Goal: Task Accomplishment & Management: Complete application form

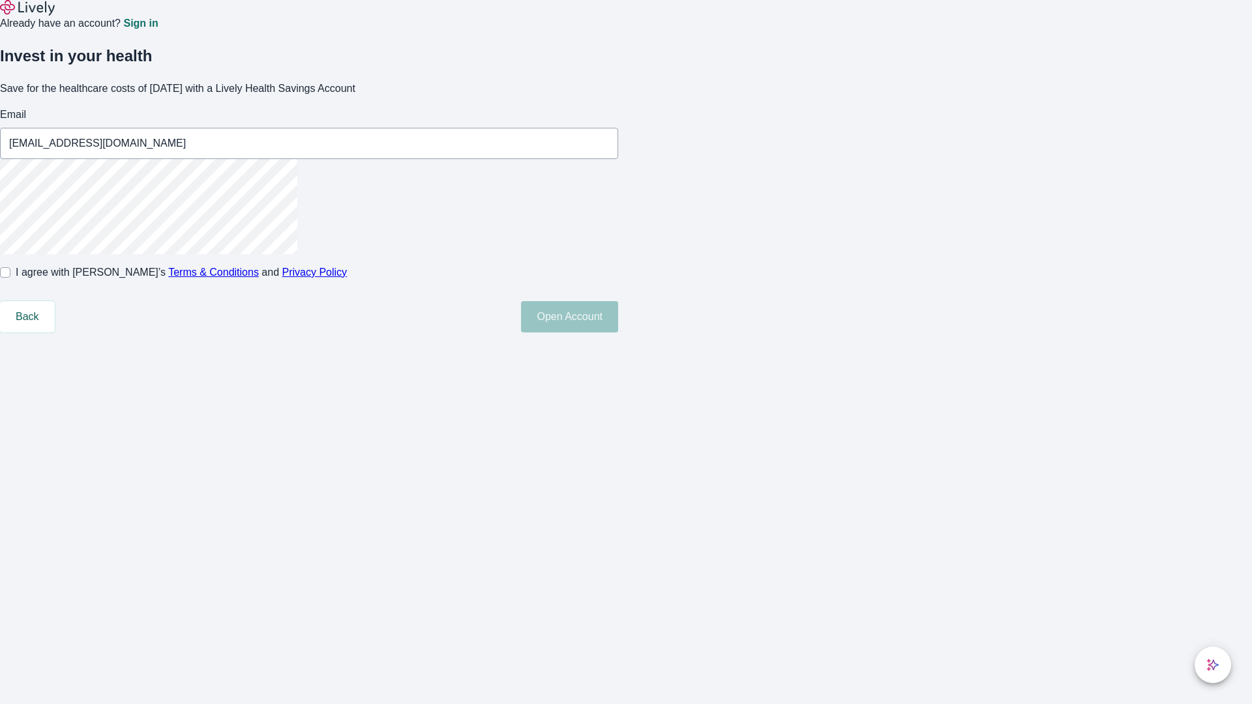
click at [10, 278] on input "I agree with Lively’s Terms & Conditions and Privacy Policy" at bounding box center [5, 272] width 10 height 10
checkbox input "true"
click at [618, 332] on button "Open Account" at bounding box center [569, 316] width 97 height 31
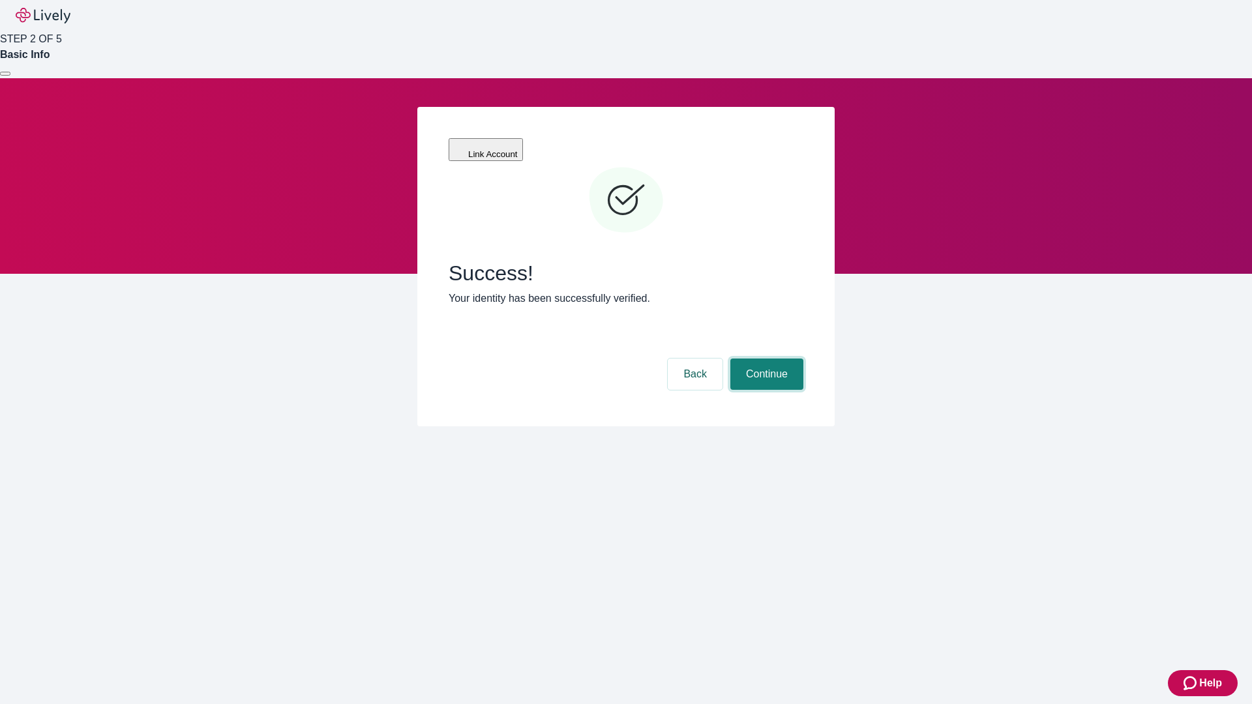
click at [765, 359] on button "Continue" at bounding box center [766, 374] width 73 height 31
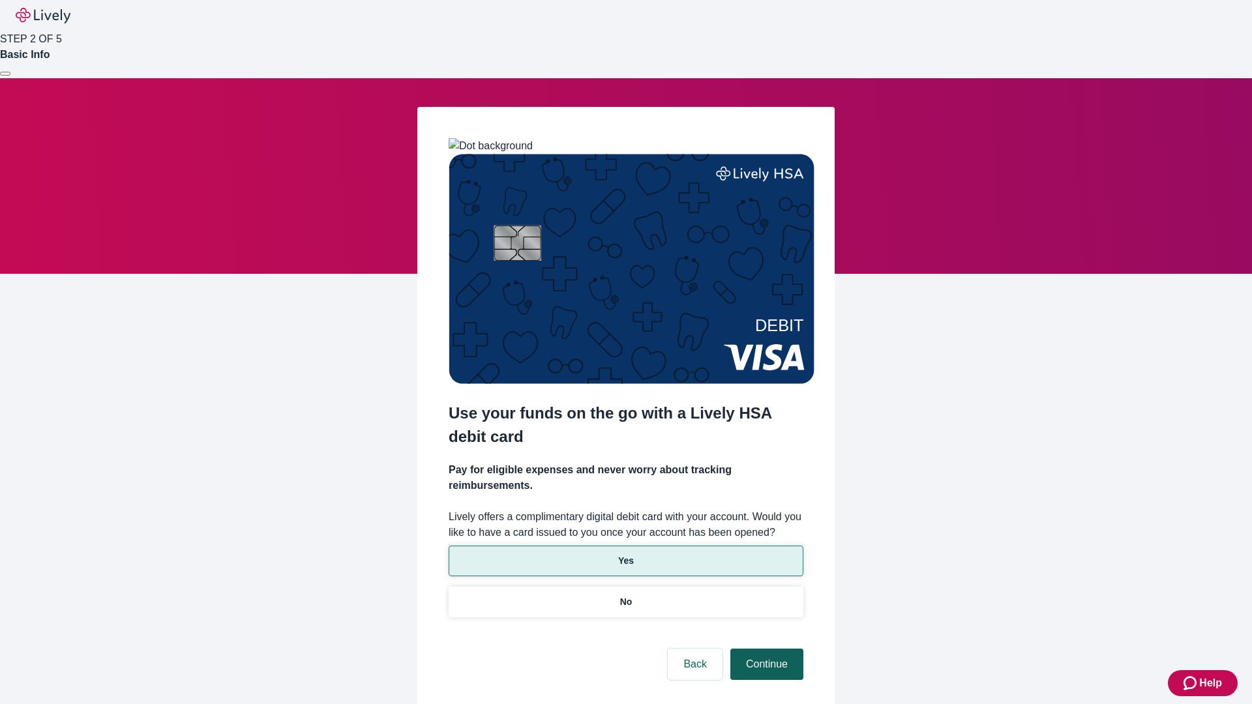
click at [625, 554] on p "Yes" at bounding box center [626, 561] width 16 height 14
click at [765, 649] on button "Continue" at bounding box center [766, 664] width 73 height 31
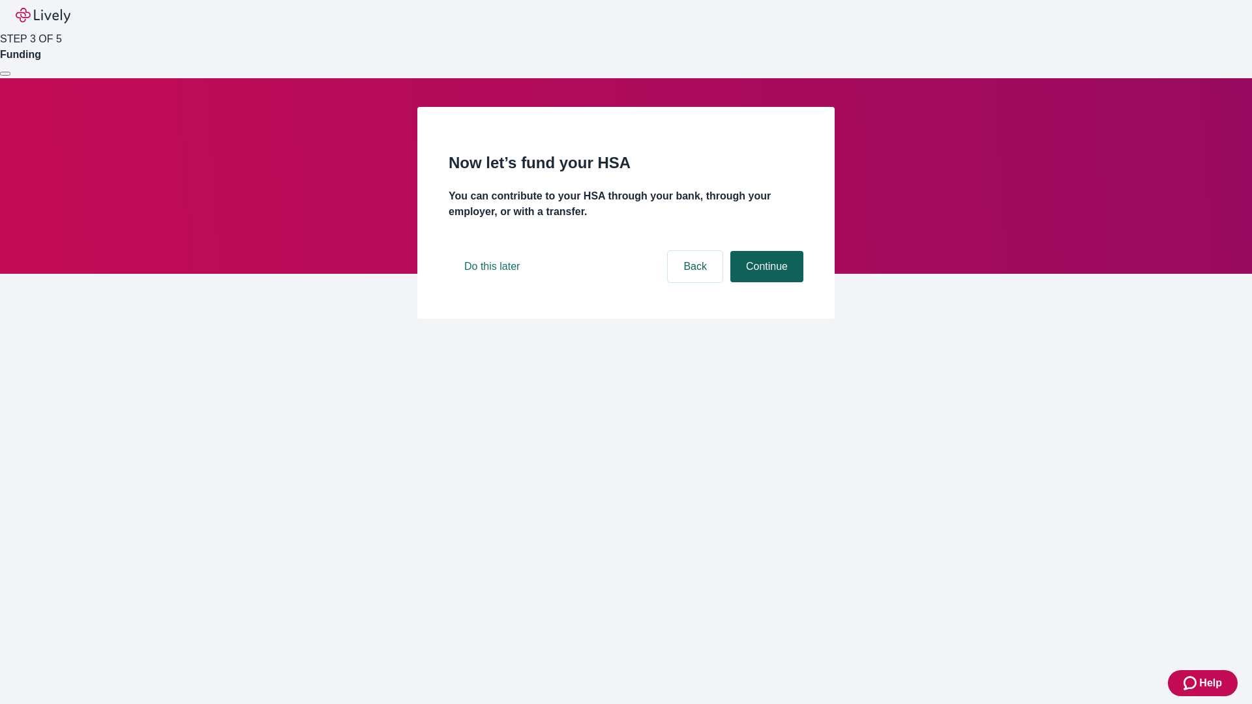
click at [765, 282] on button "Continue" at bounding box center [766, 266] width 73 height 31
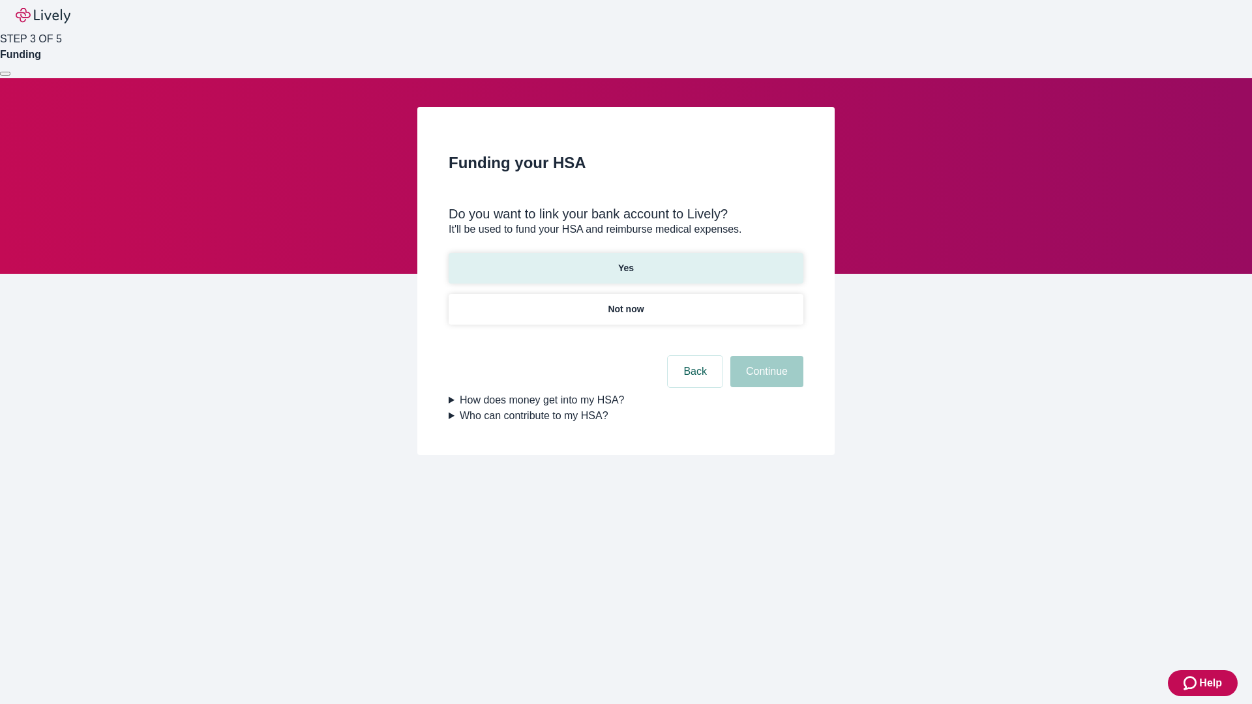
click at [625, 261] on p "Yes" at bounding box center [626, 268] width 16 height 14
click at [765, 356] on button "Continue" at bounding box center [766, 371] width 73 height 31
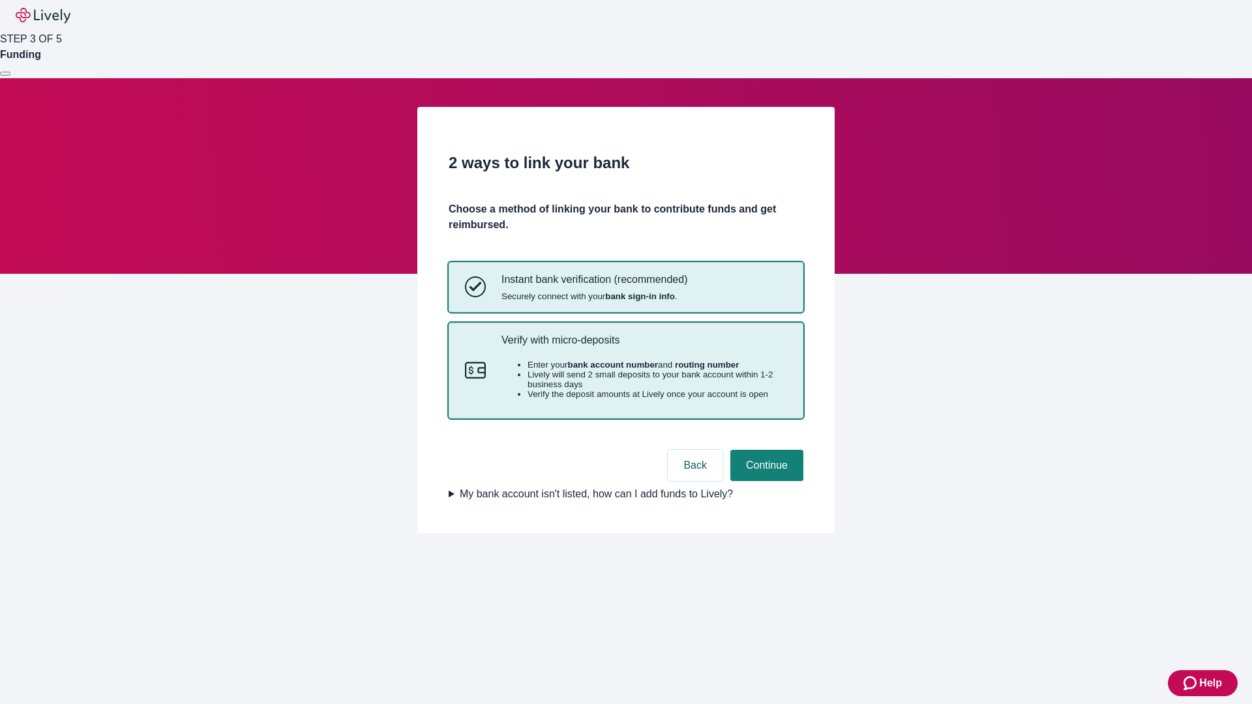
click at [643, 346] on p "Verify with micro-deposits" at bounding box center [644, 340] width 286 height 12
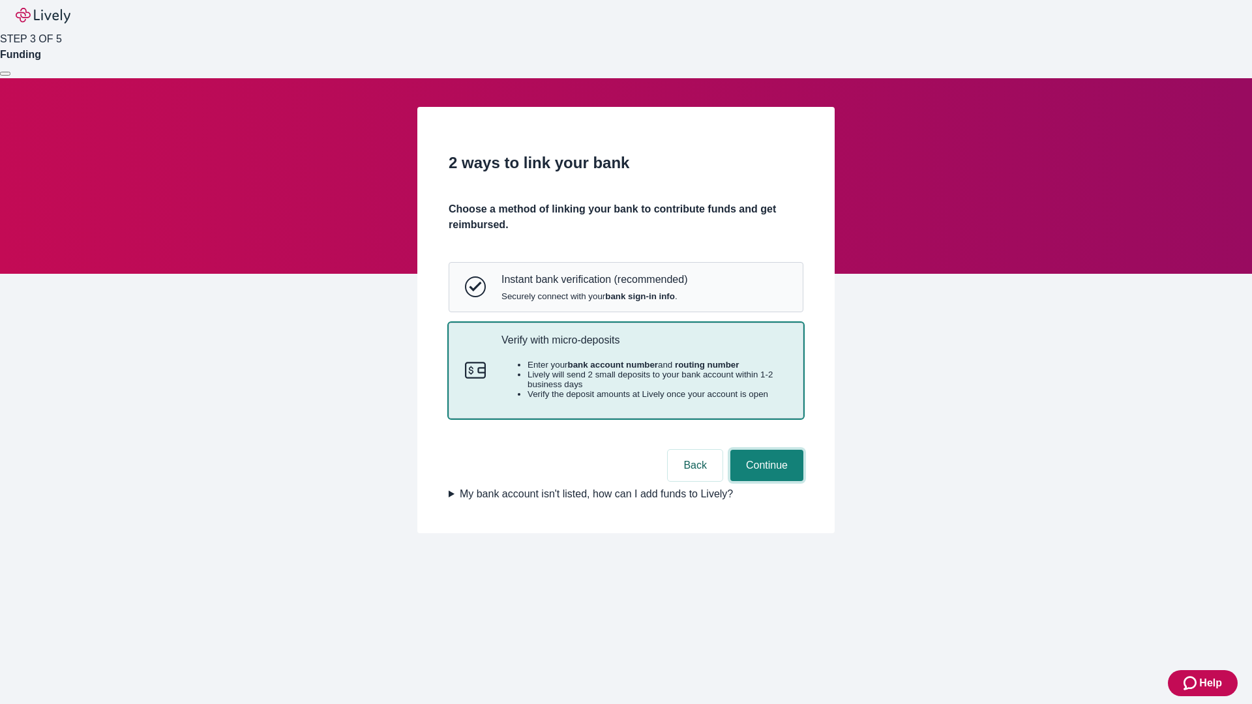
click at [765, 481] on button "Continue" at bounding box center [766, 465] width 73 height 31
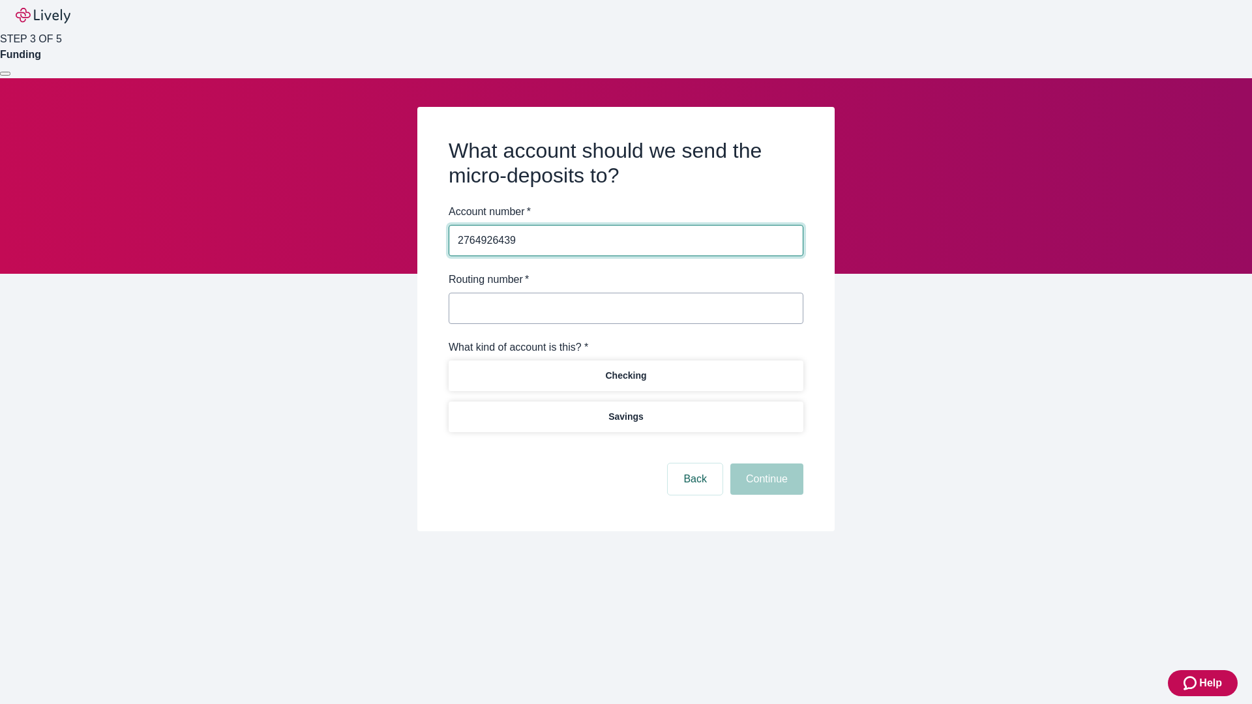
type input "2764926439"
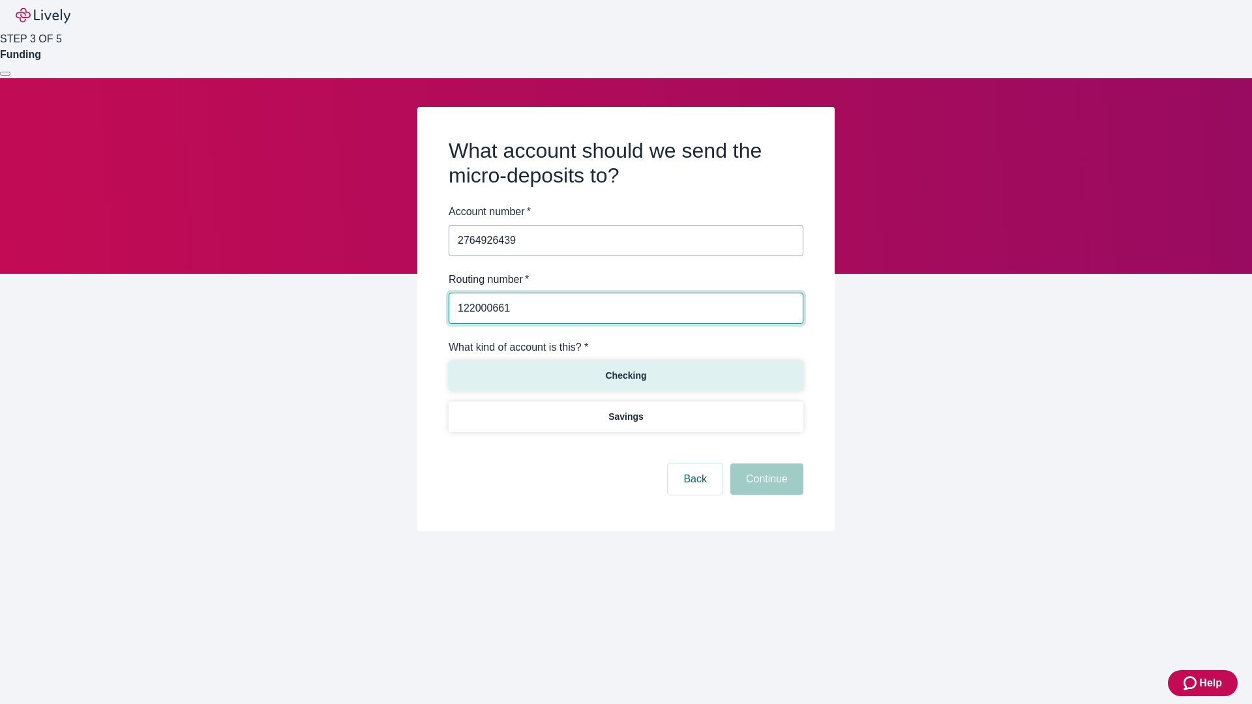
type input "122000661"
click at [625, 375] on p "Checking" at bounding box center [625, 376] width 41 height 14
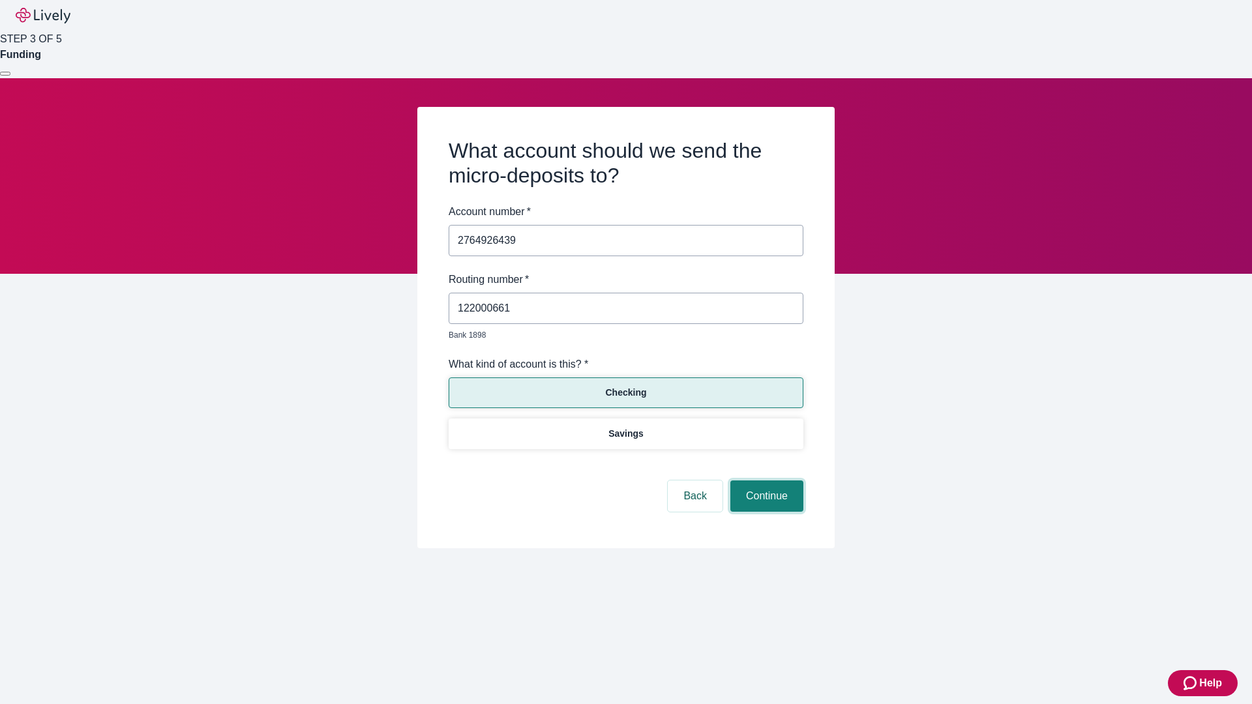
click at [765, 481] on button "Continue" at bounding box center [766, 495] width 73 height 31
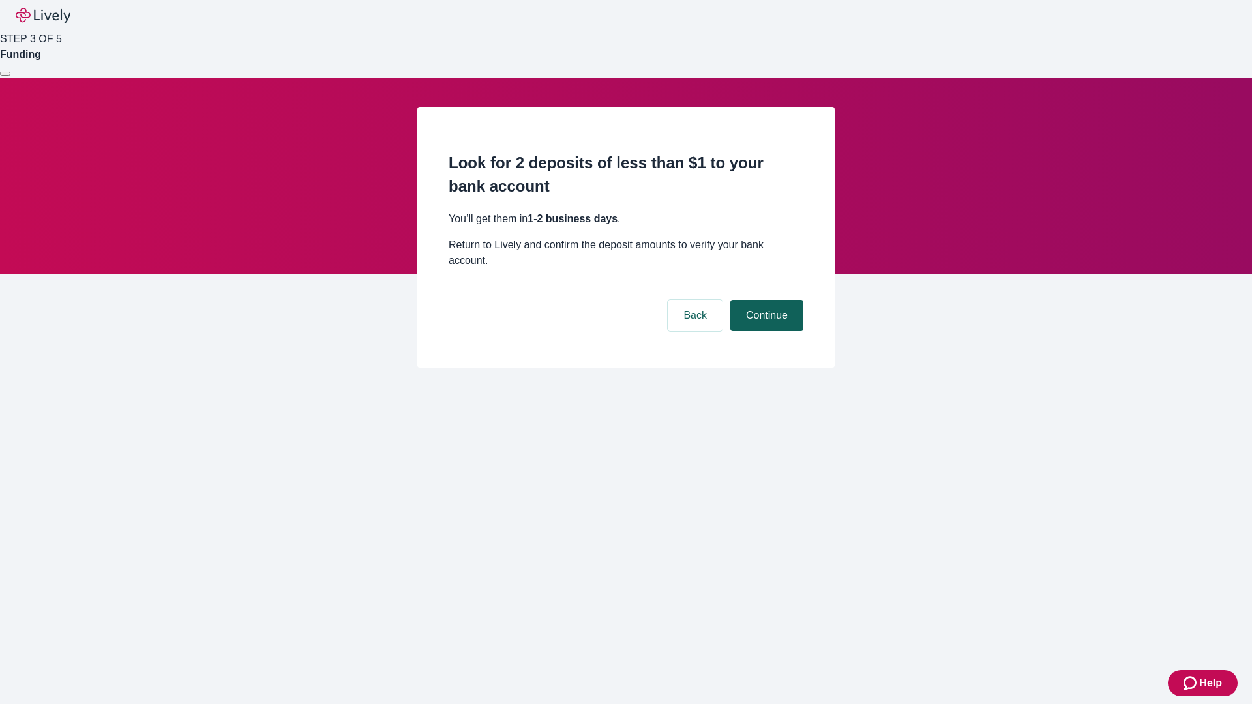
click at [765, 300] on button "Continue" at bounding box center [766, 315] width 73 height 31
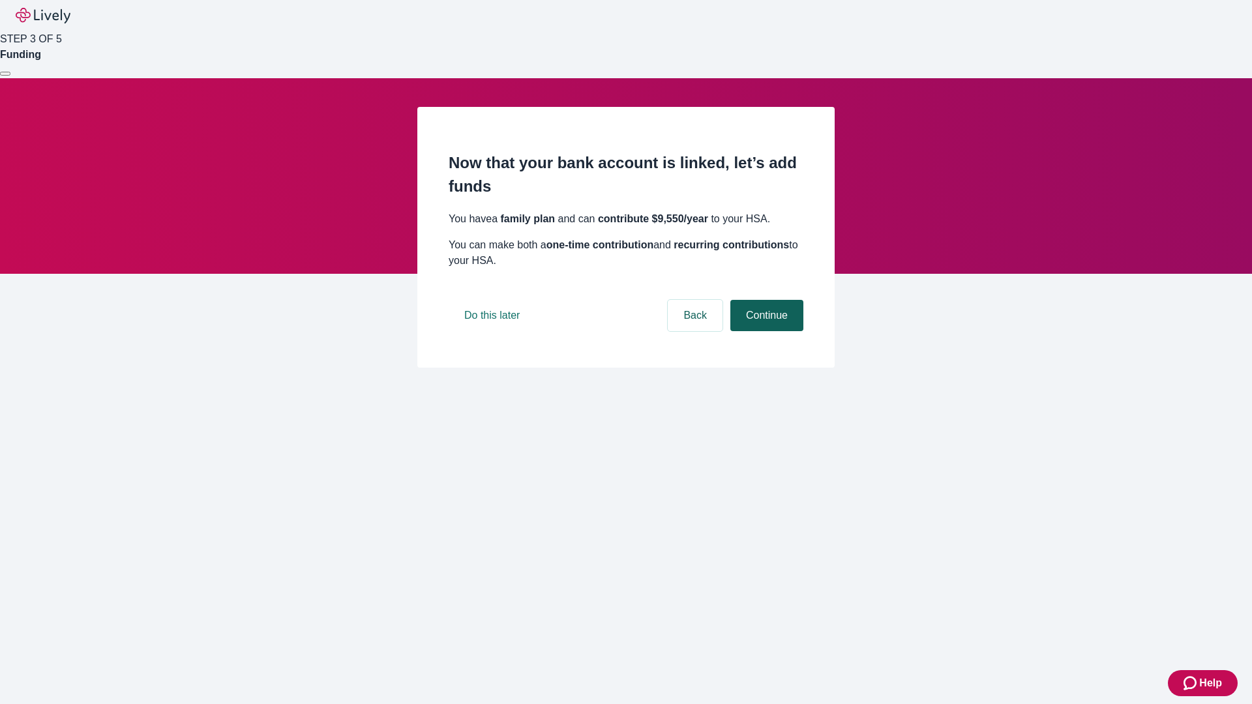
click at [765, 331] on button "Continue" at bounding box center [766, 315] width 73 height 31
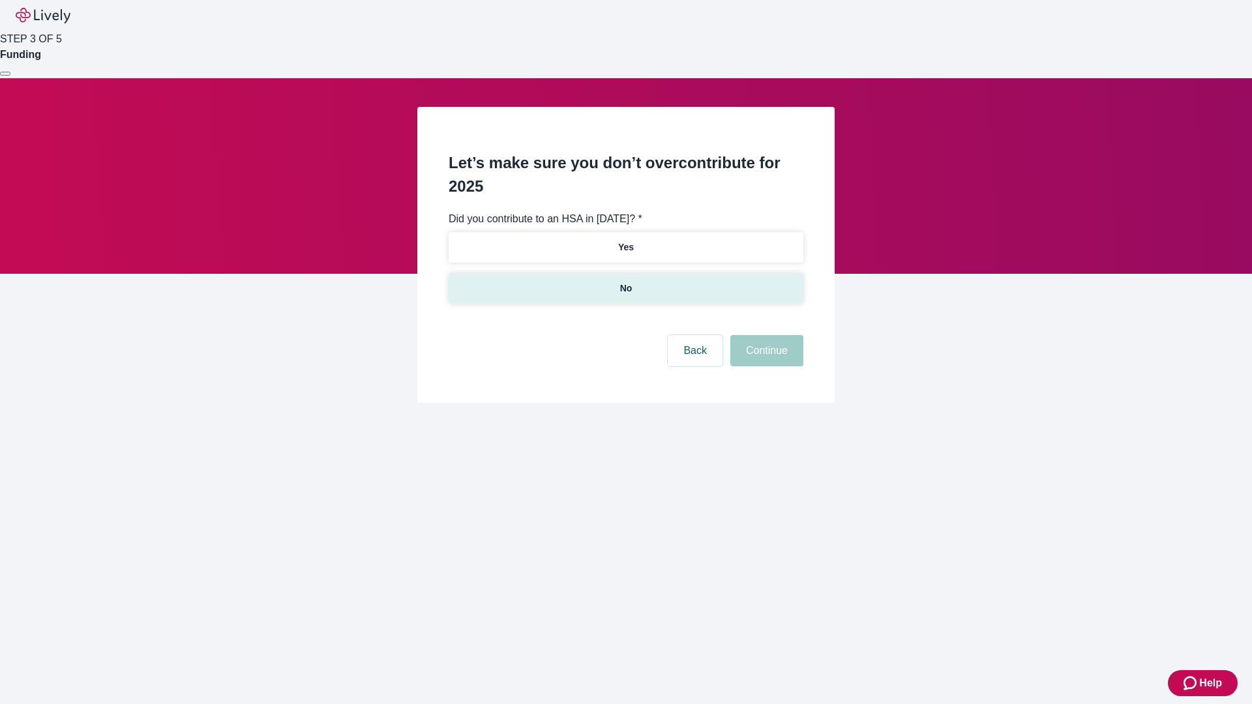
click at [625, 282] on p "No" at bounding box center [626, 289] width 12 height 14
click at [765, 335] on button "Continue" at bounding box center [766, 350] width 73 height 31
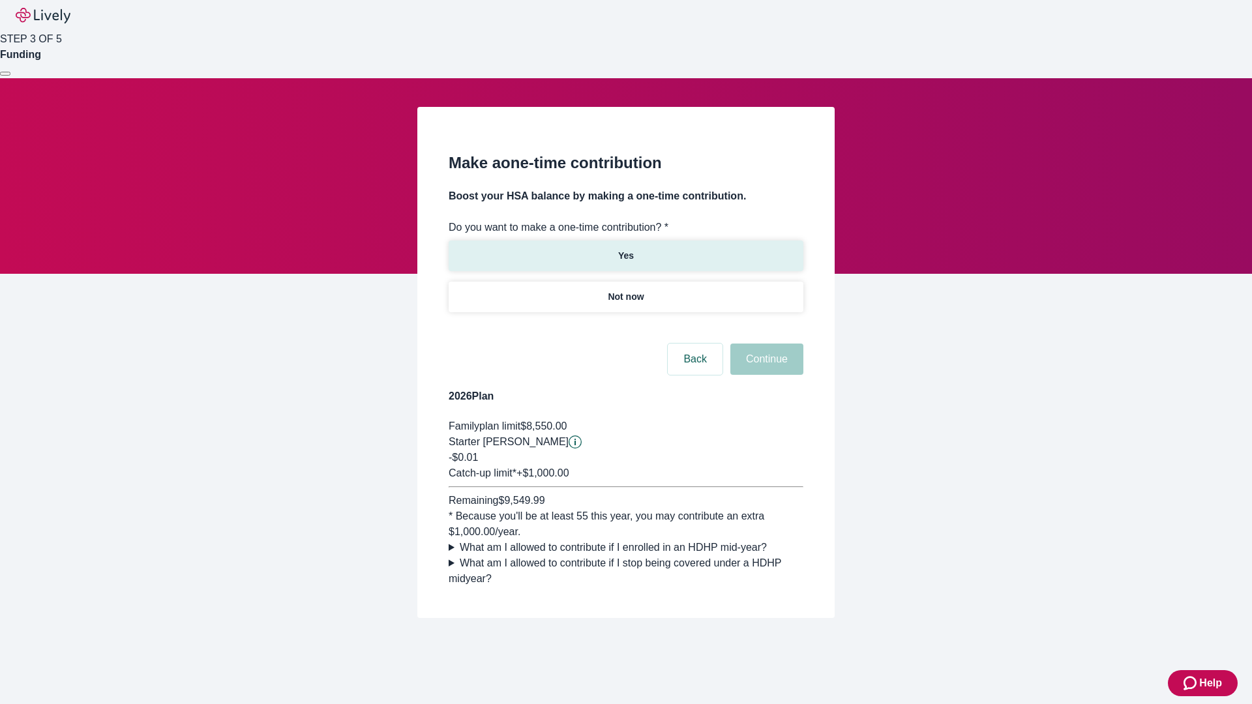
click at [625, 249] on p "Yes" at bounding box center [626, 256] width 16 height 14
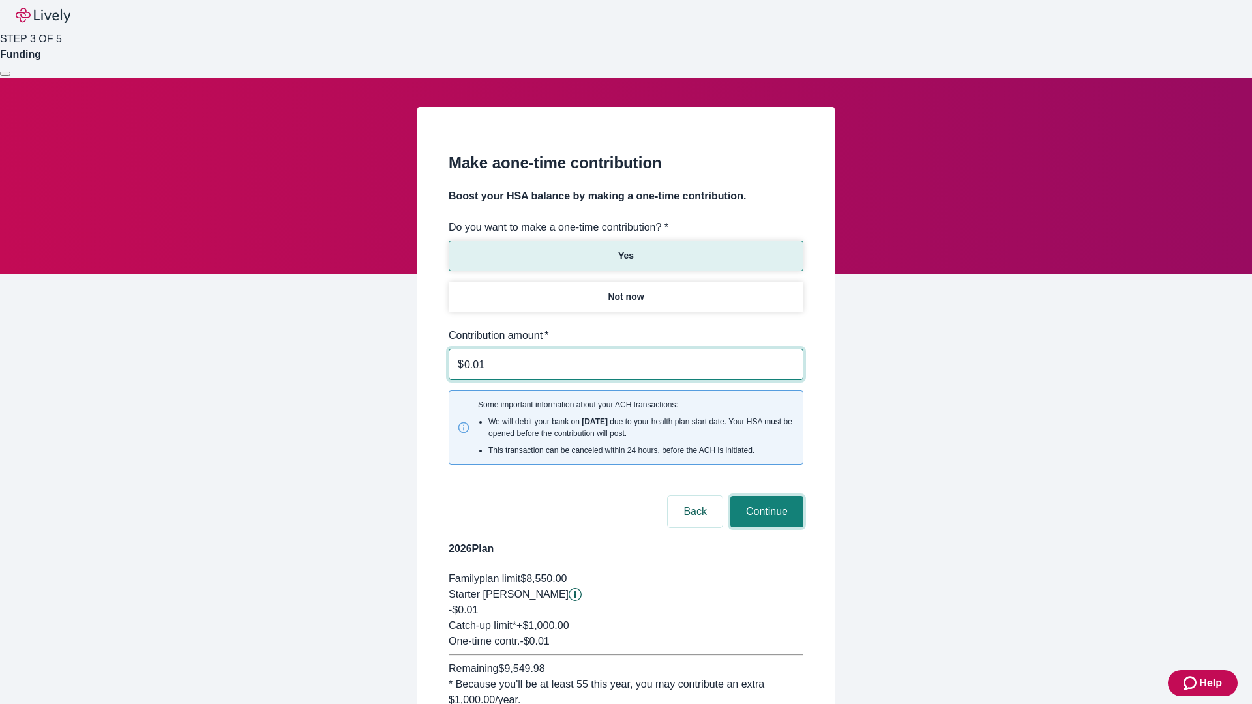
click at [765, 496] on button "Continue" at bounding box center [766, 511] width 73 height 31
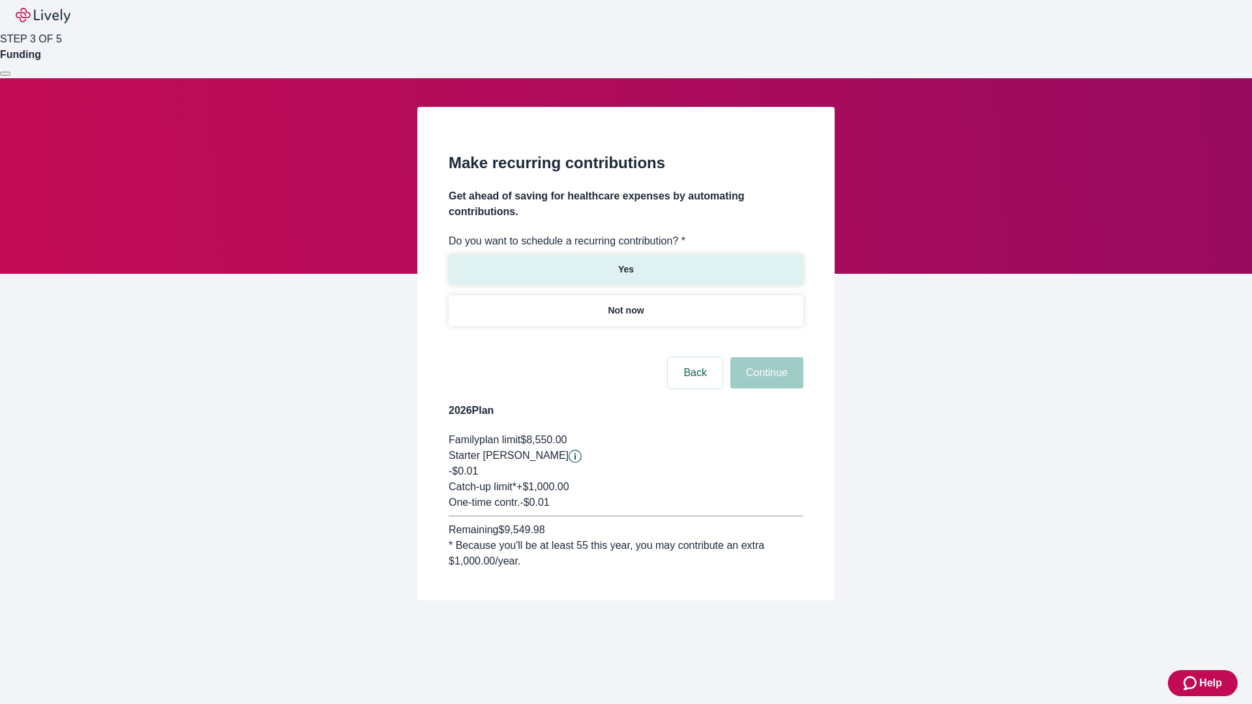
click at [625, 263] on p "Yes" at bounding box center [626, 270] width 16 height 14
click at [625, 342] on body "Help STEP 3 OF 5 Funding Make recurring contributions Get ahead of saving for h…" at bounding box center [626, 331] width 1252 height 663
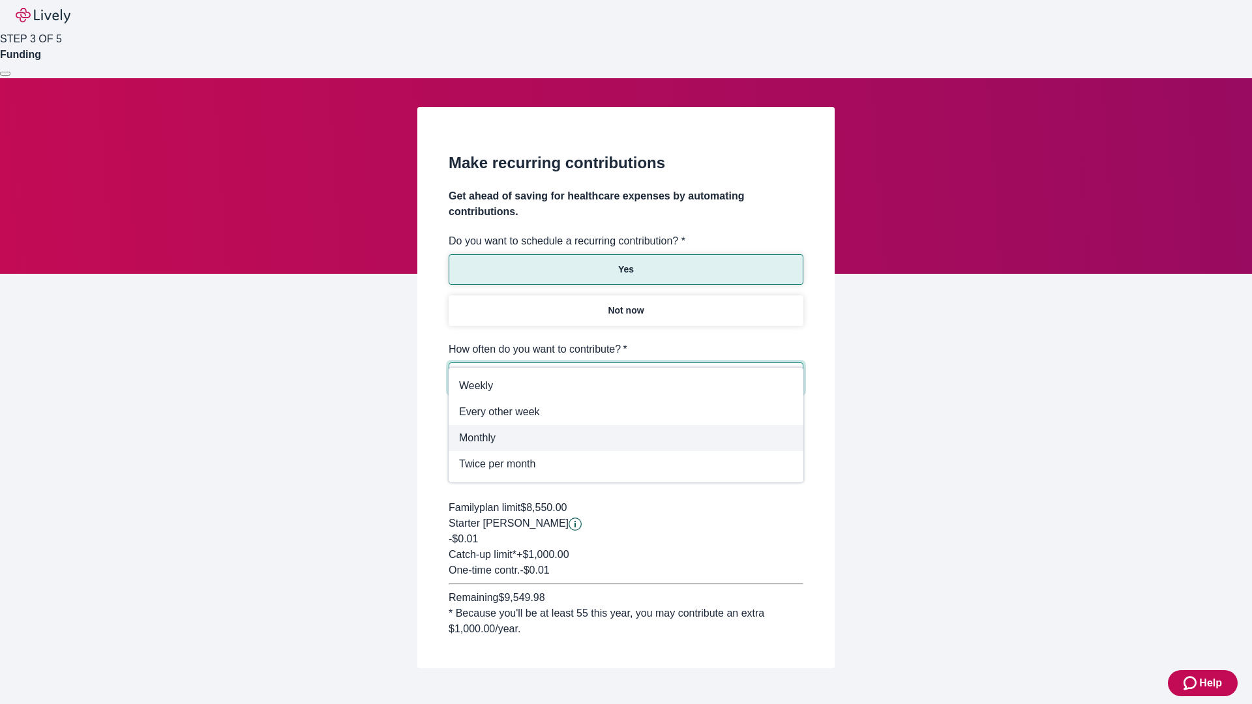
click at [626, 438] on span "Monthly" at bounding box center [626, 438] width 334 height 16
type input "Monthly"
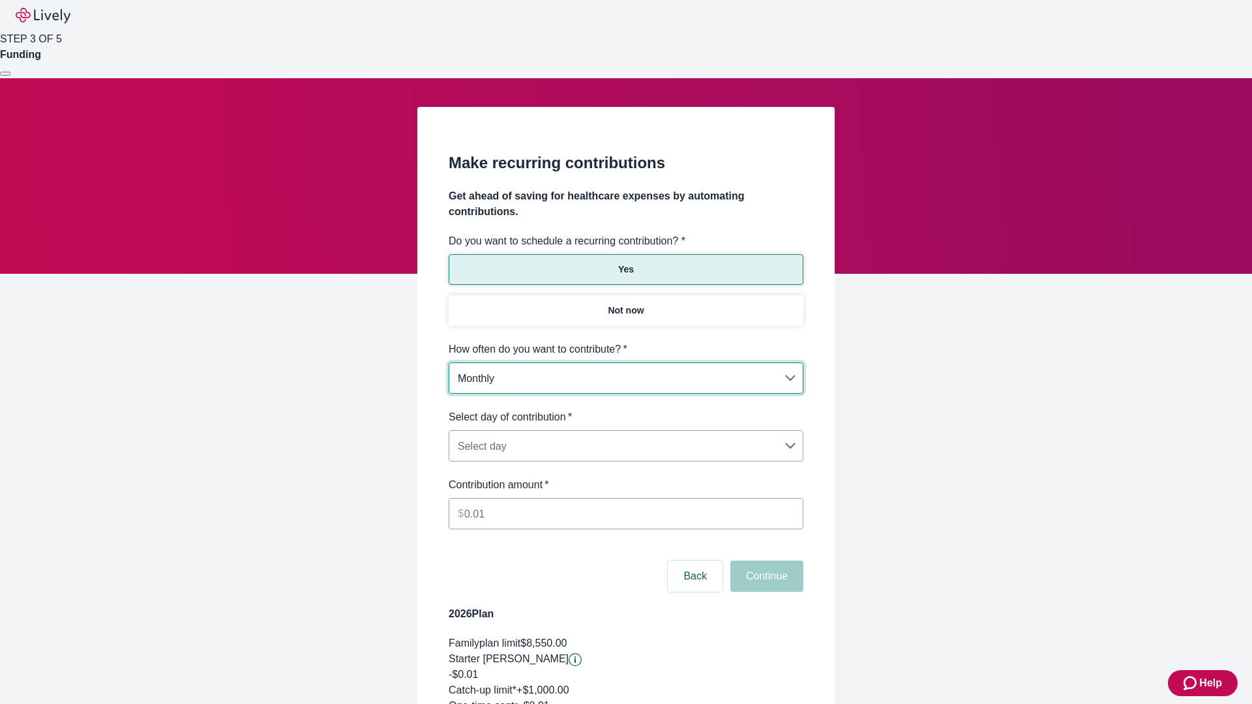
click at [625, 409] on body "Help STEP 3 OF 5 Funding Make recurring contributions Get ahead of saving for h…" at bounding box center [626, 433] width 1252 height 866
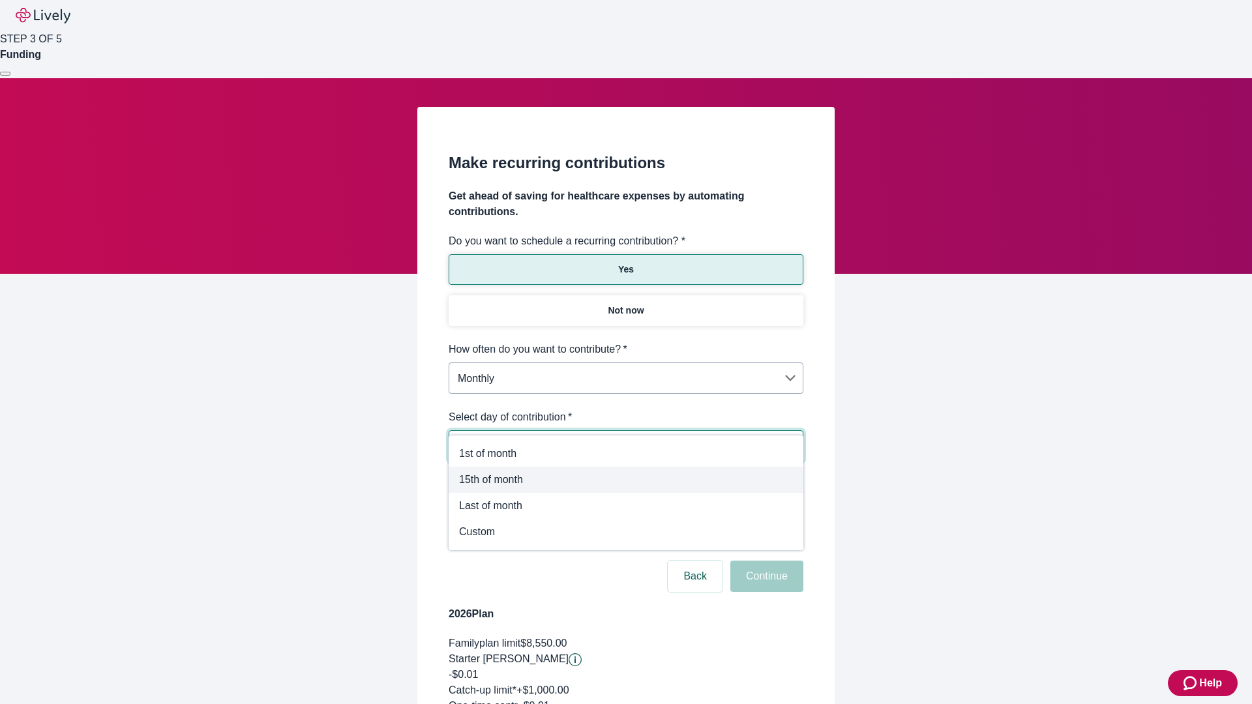
click at [626, 480] on span "15th of month" at bounding box center [626, 480] width 334 height 16
type input "Monthly15th"
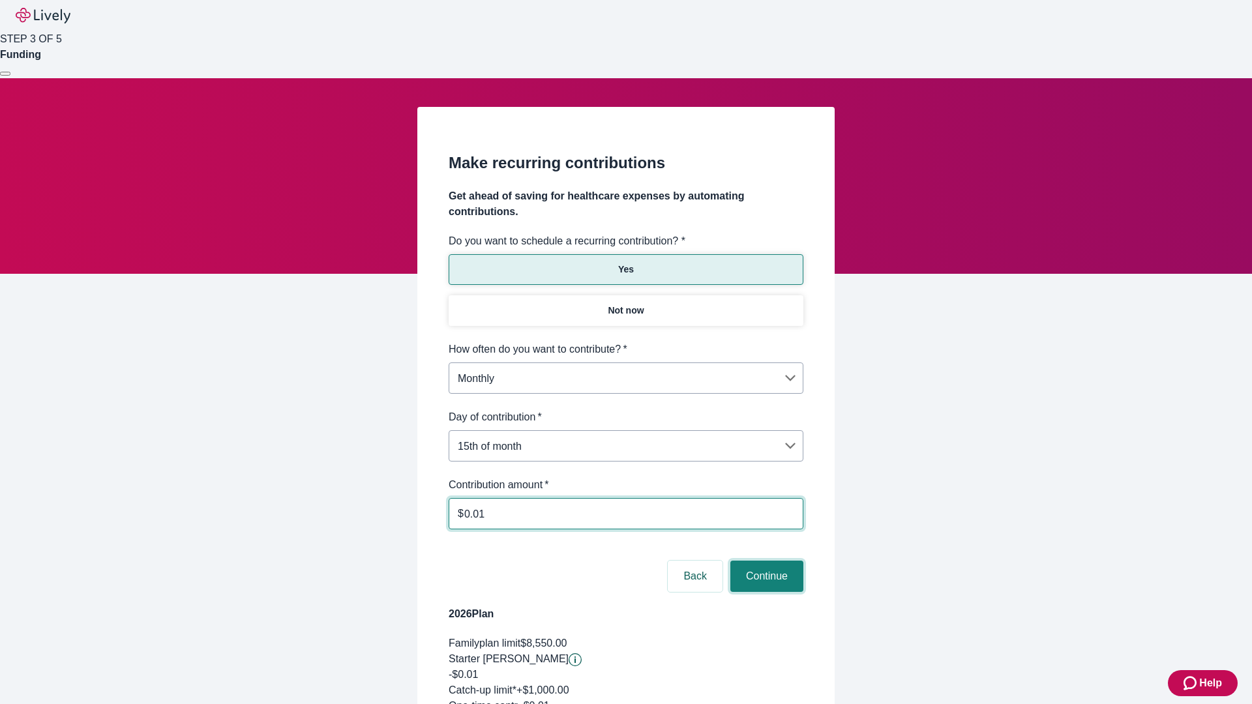
click at [765, 561] on button "Continue" at bounding box center [766, 576] width 73 height 31
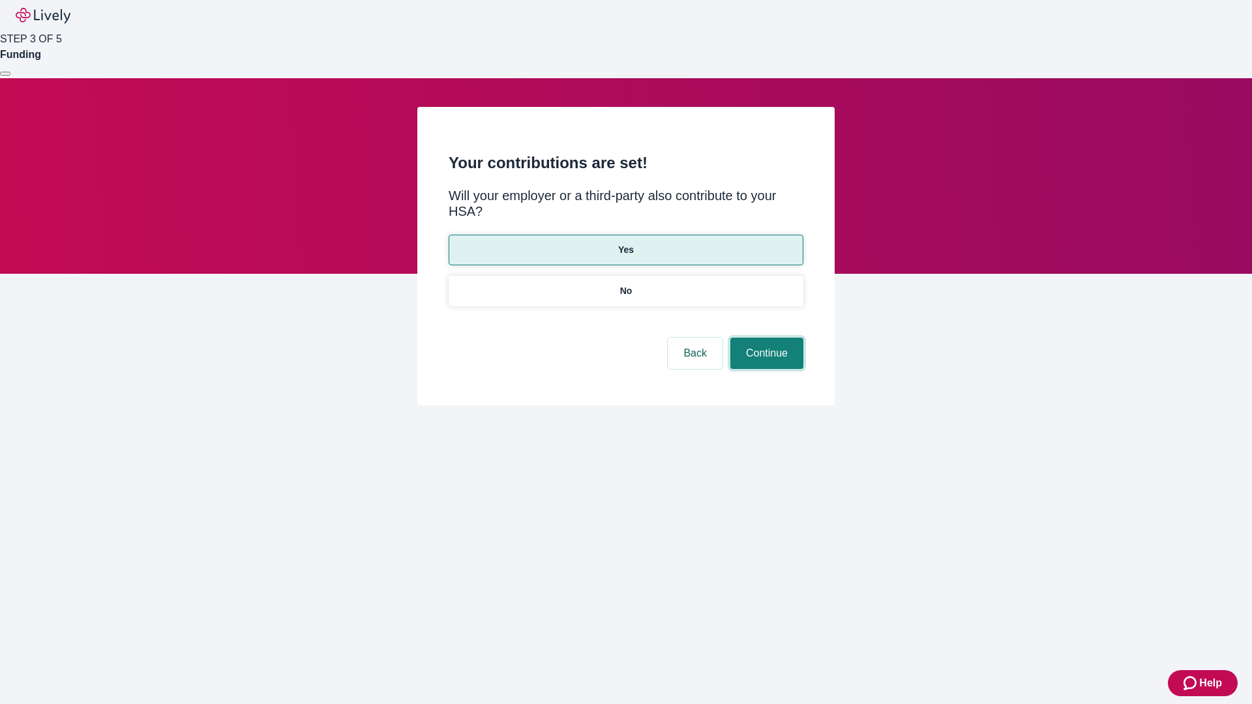
click at [765, 338] on button "Continue" at bounding box center [766, 353] width 73 height 31
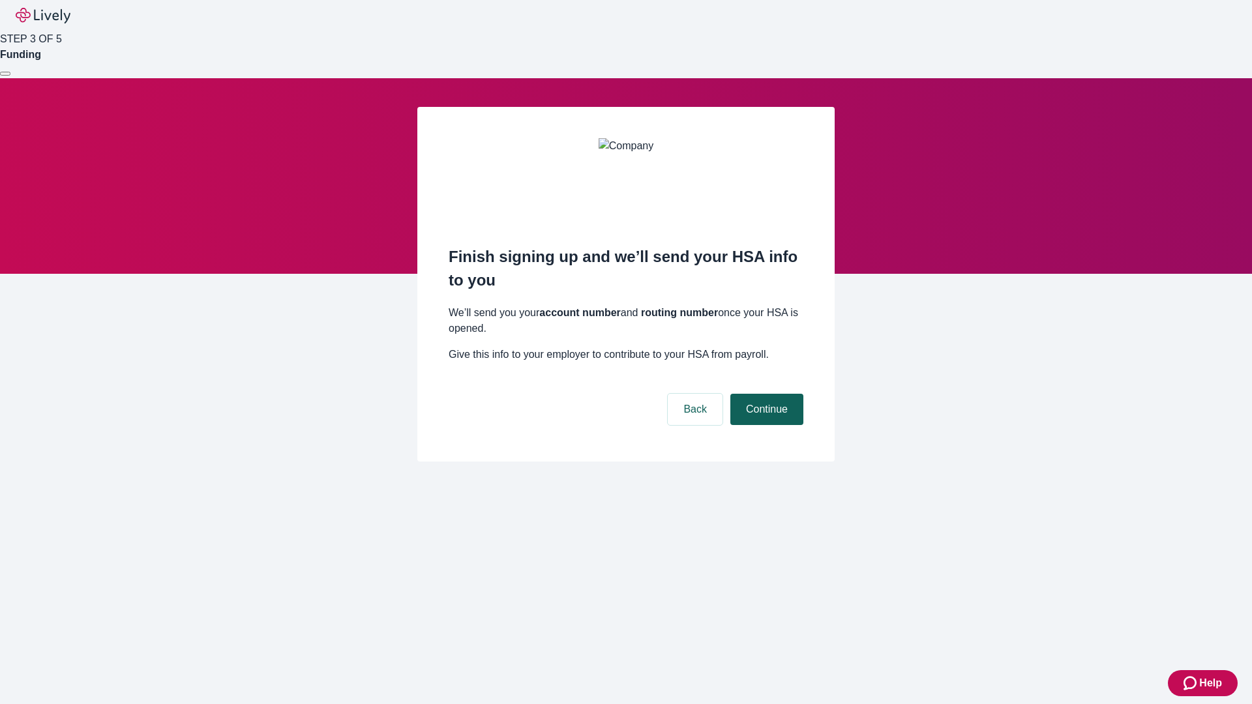
click at [765, 394] on button "Continue" at bounding box center [766, 409] width 73 height 31
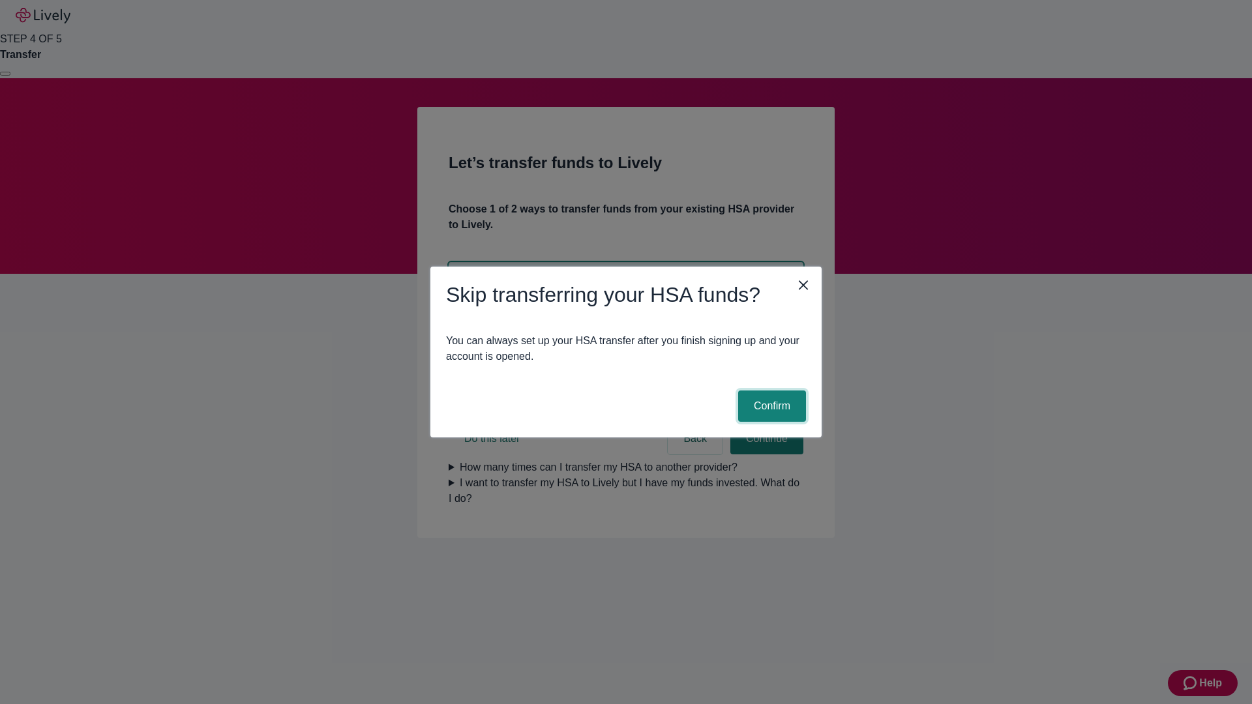
click at [770, 406] on button "Confirm" at bounding box center [772, 405] width 68 height 31
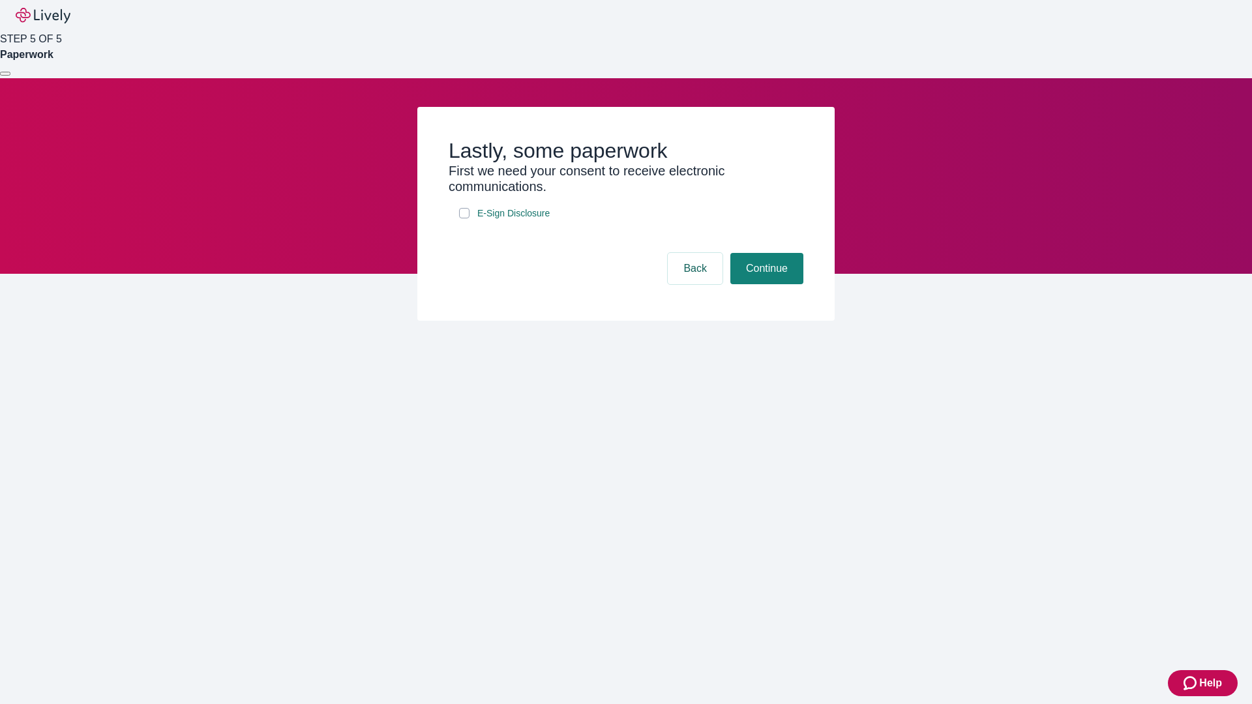
click at [464, 218] on input "E-Sign Disclosure" at bounding box center [464, 213] width 10 height 10
checkbox input "true"
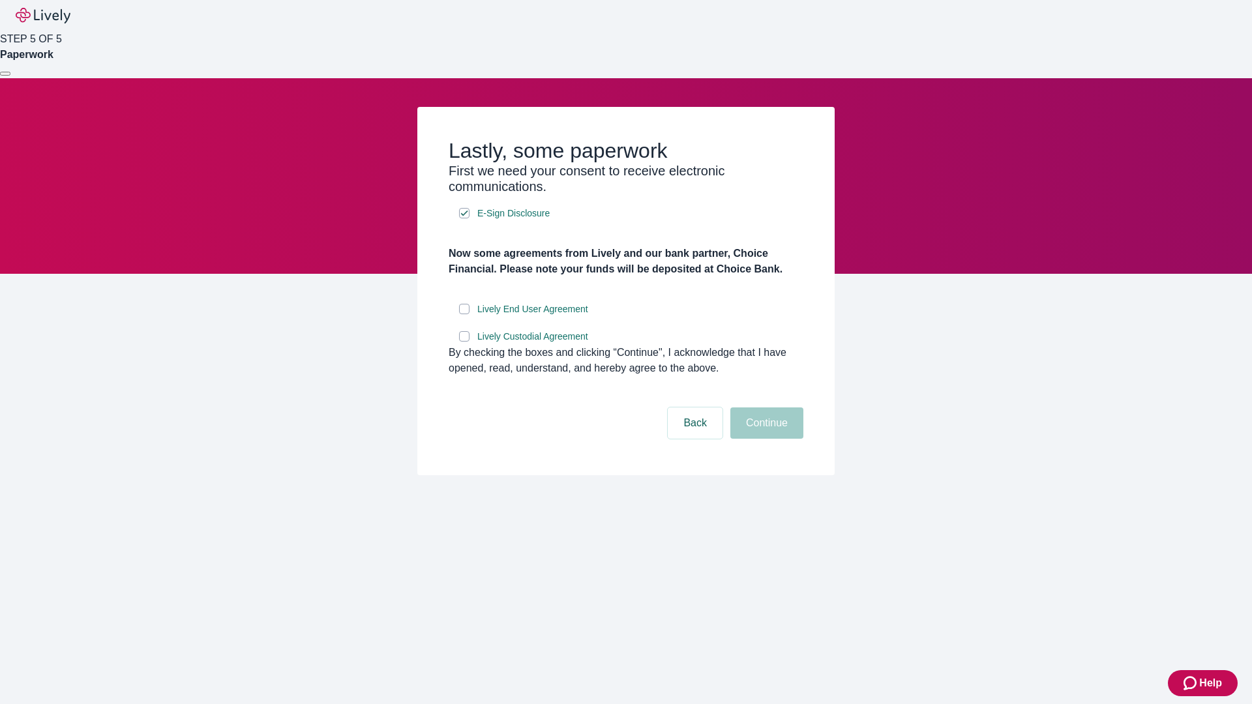
click at [464, 314] on input "Lively End User Agreement" at bounding box center [464, 309] width 10 height 10
checkbox input "true"
click at [464, 342] on input "Lively Custodial Agreement" at bounding box center [464, 336] width 10 height 10
checkbox input "true"
click at [765, 439] on button "Continue" at bounding box center [766, 422] width 73 height 31
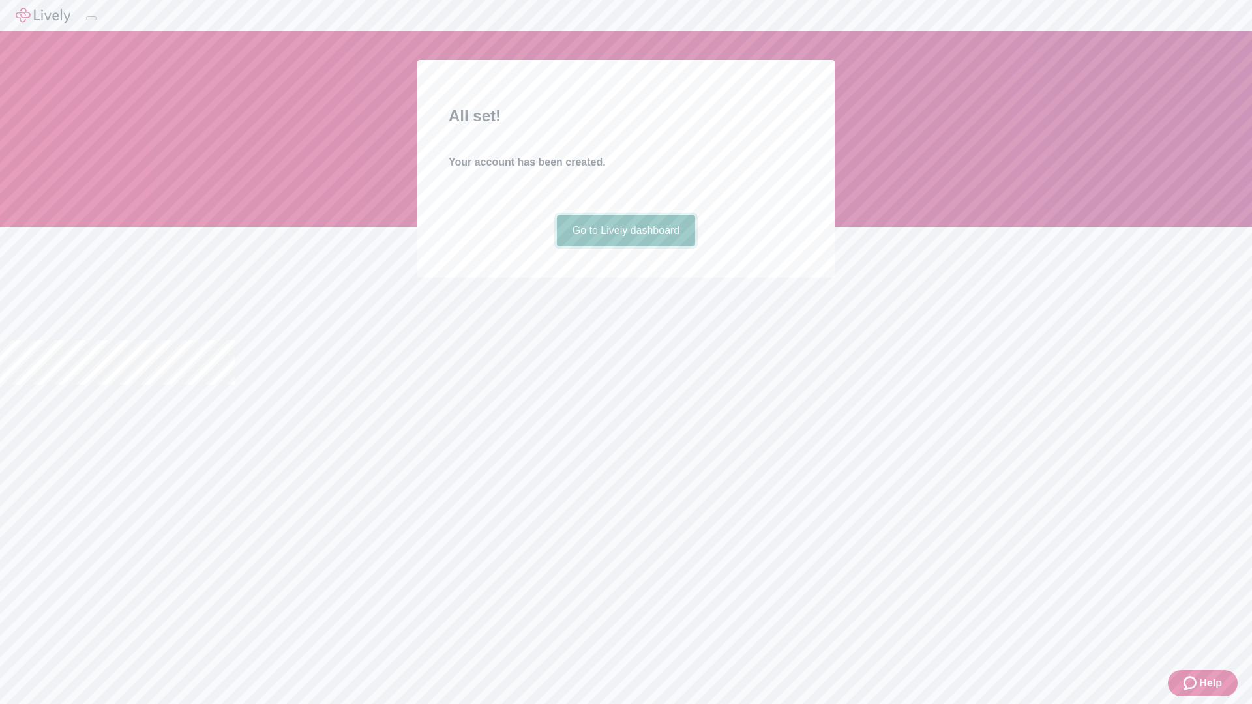
click at [625, 246] on link "Go to Lively dashboard" at bounding box center [626, 230] width 139 height 31
